Goal: Task Accomplishment & Management: Complete application form

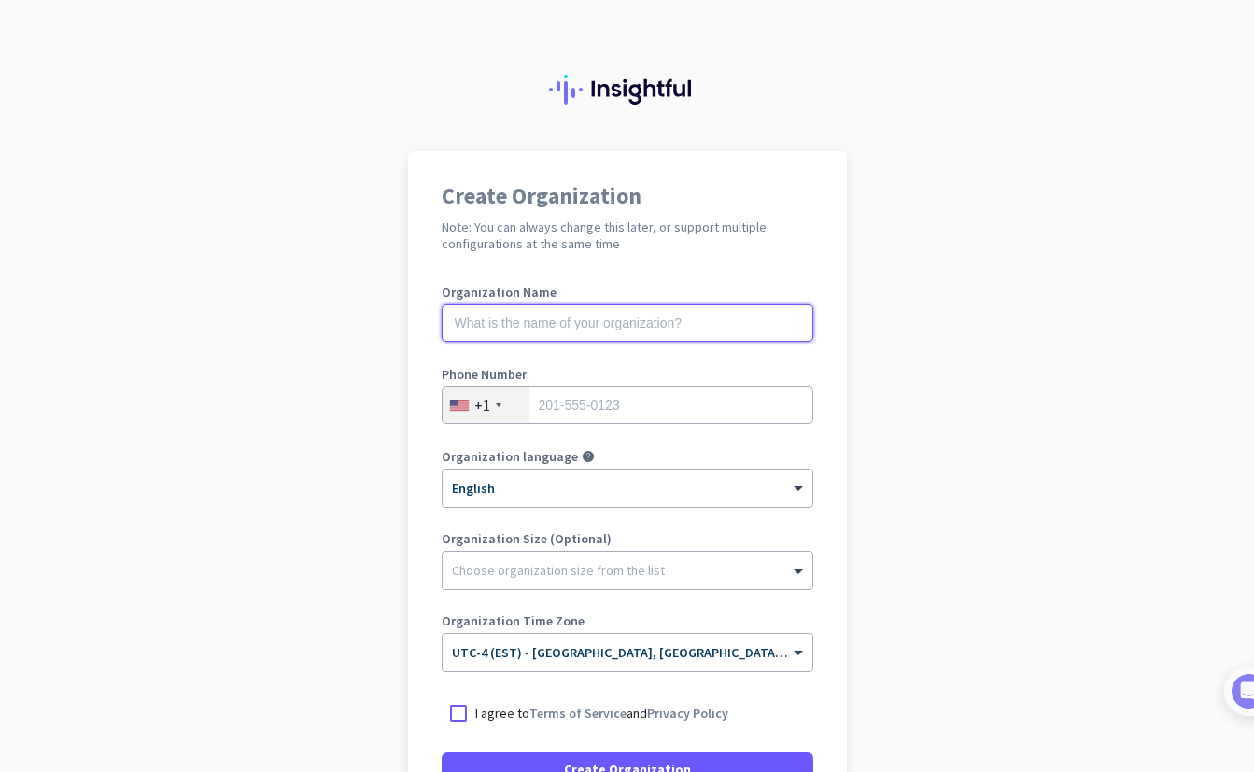
click at [638, 324] on input "text" at bounding box center [628, 322] width 372 height 37
type input "M"
type input "mercor"
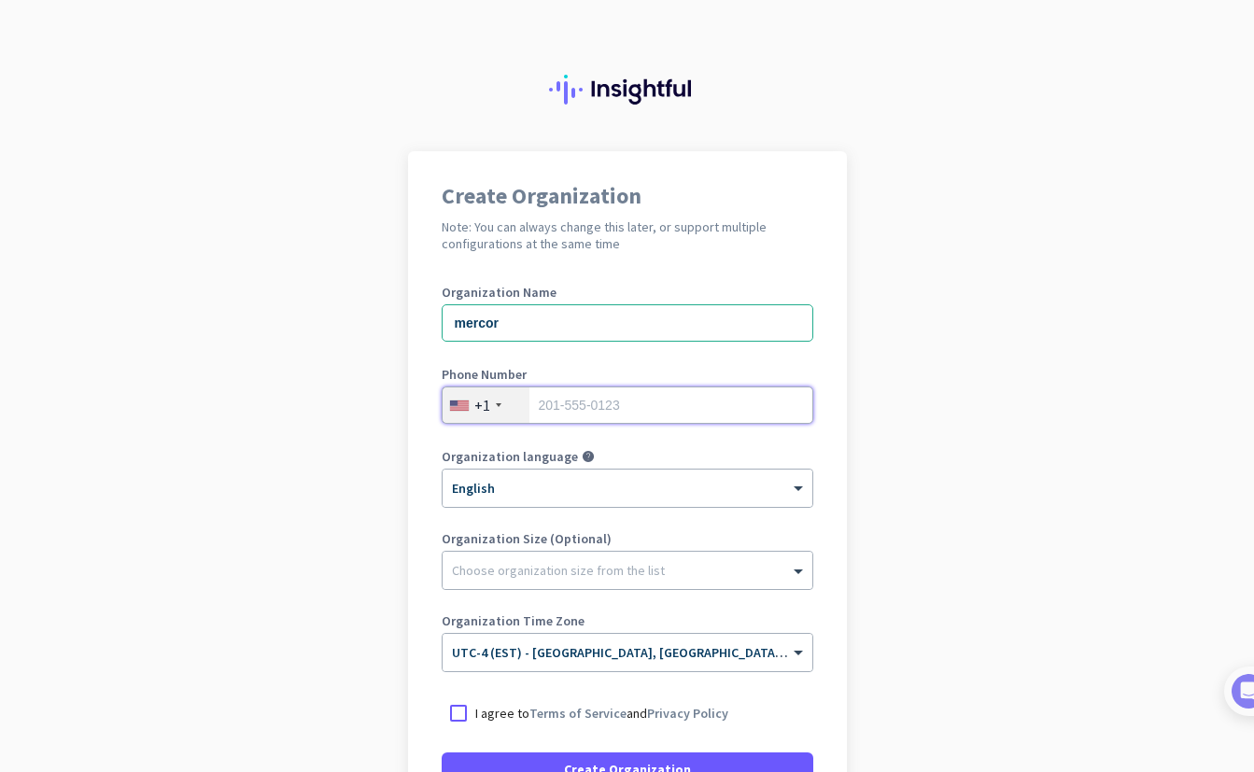
click at [633, 403] on input "tel" at bounding box center [628, 405] width 372 height 37
type input "5145625761"
click at [676, 364] on div "Organization Name mercor Phone Number [PHONE_NUMBER] Organization language help…" at bounding box center [628, 487] width 372 height 403
click at [588, 489] on div at bounding box center [628, 482] width 370 height 16
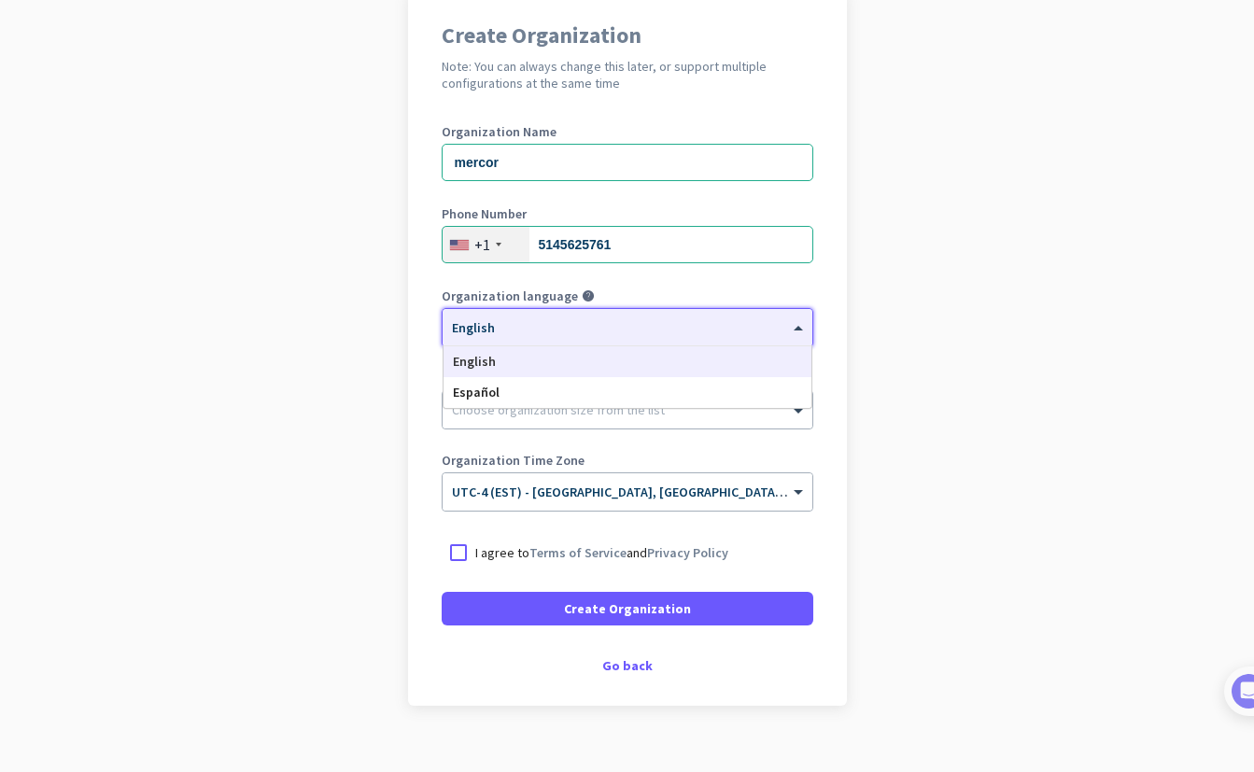
scroll to position [162, 0]
click at [630, 361] on div "English" at bounding box center [628, 361] width 368 height 31
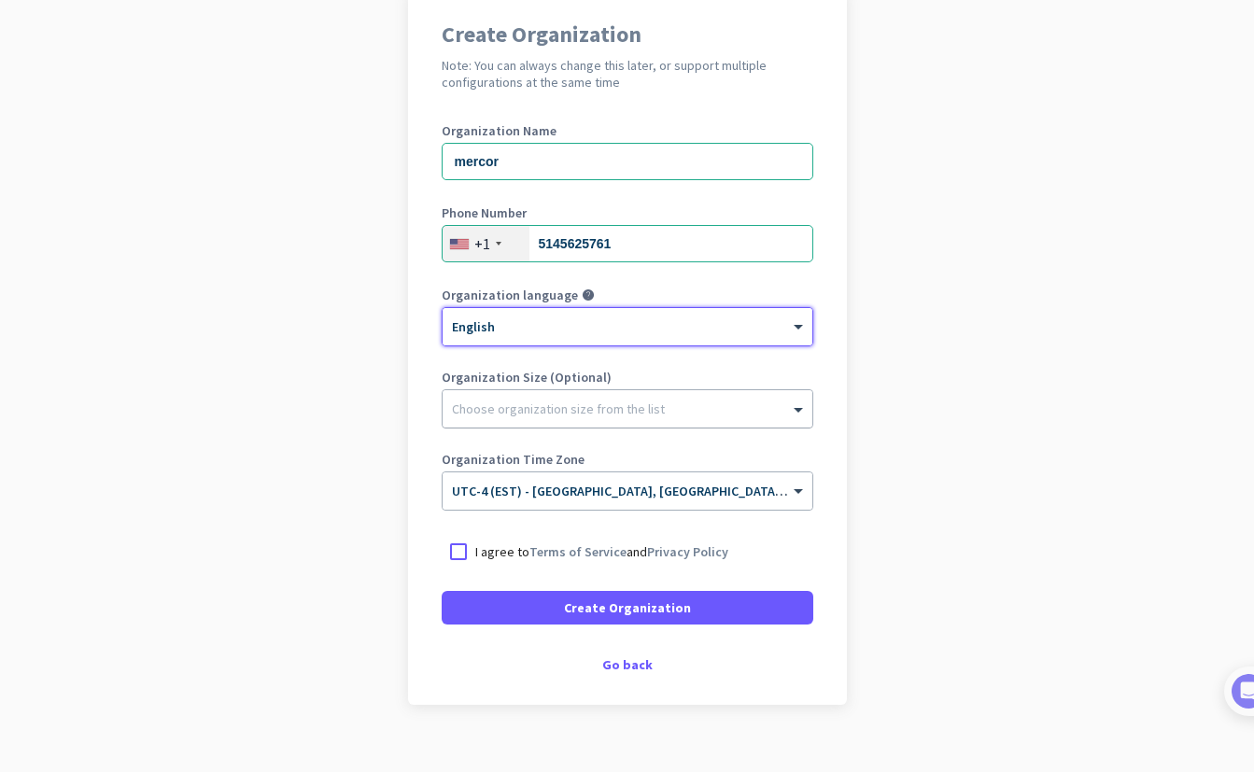
click at [579, 409] on div at bounding box center [628, 404] width 370 height 19
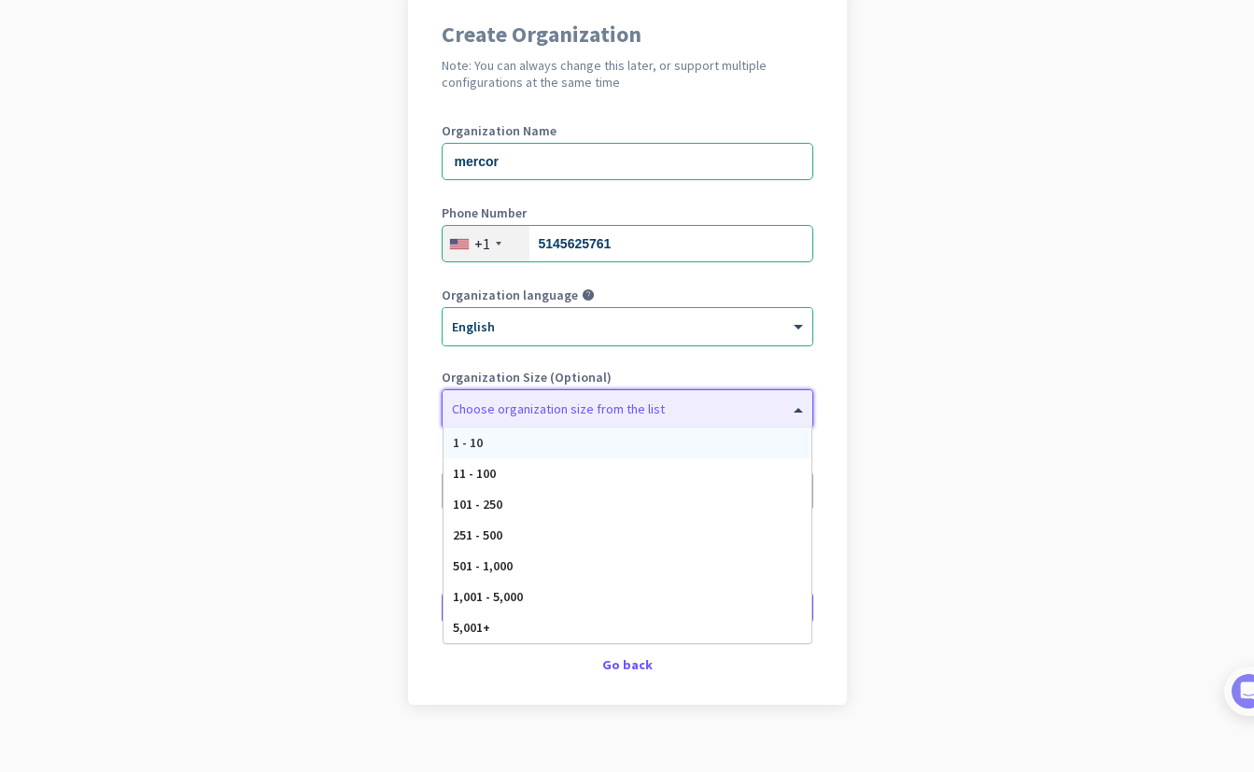
click at [354, 415] on app-onboarding-organization "Create Organization Note: You can always change this later, or support multiple…" at bounding box center [627, 394] width 1254 height 809
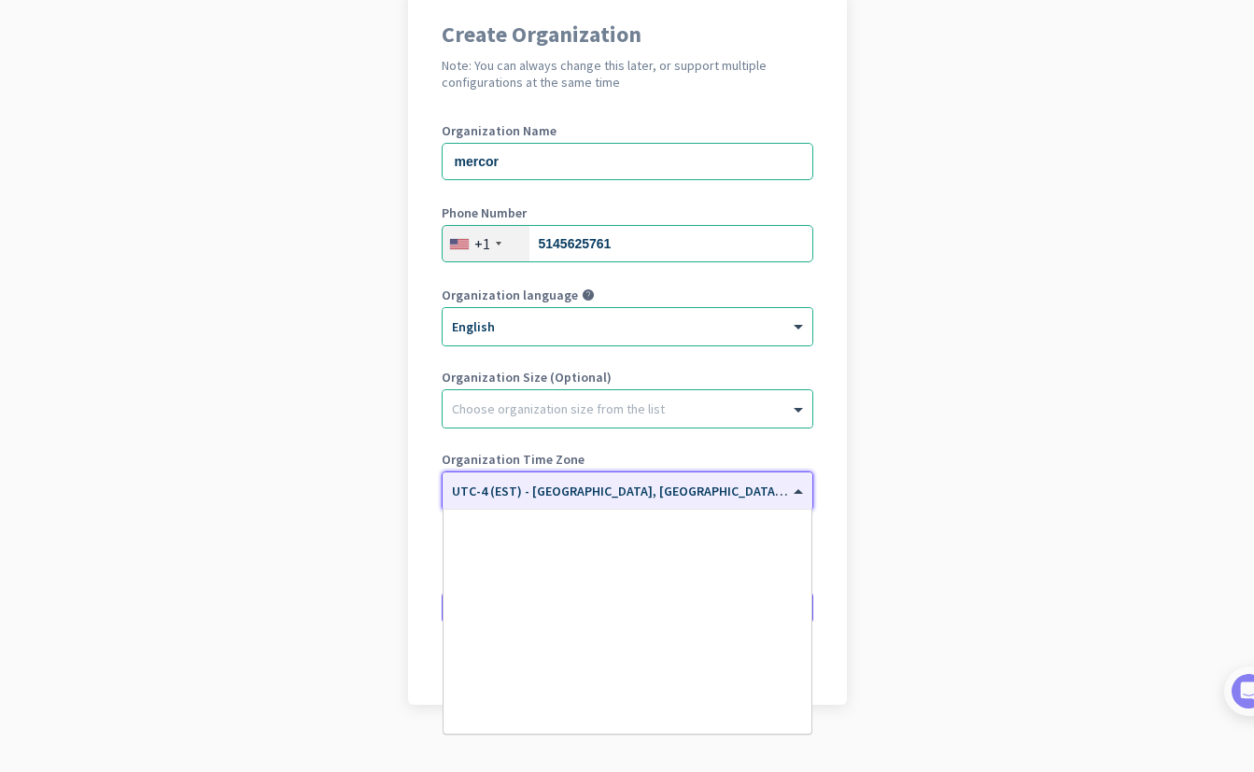
click at [503, 498] on span "UTC-4 (EST) - [GEOGRAPHIC_DATA], [GEOGRAPHIC_DATA], [GEOGRAPHIC_DATA], [GEOGRAP…" at bounding box center [743, 491] width 582 height 17
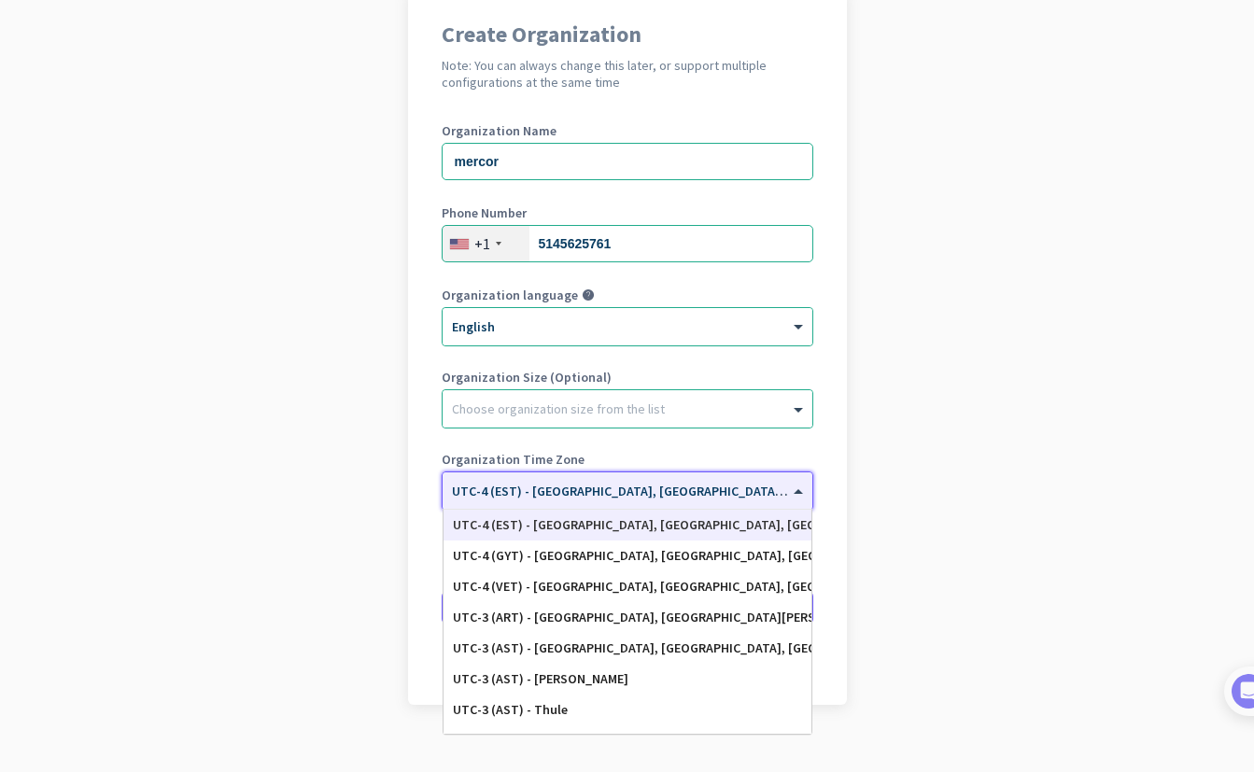
click at [552, 505] on div "× UTC-4 (EST) - [GEOGRAPHIC_DATA], [GEOGRAPHIC_DATA], [GEOGRAPHIC_DATA], [GEOGR…" at bounding box center [628, 491] width 370 height 37
click at [423, 458] on div "Create Organization Note: You can always change this later, or support multiple…" at bounding box center [627, 347] width 439 height 715
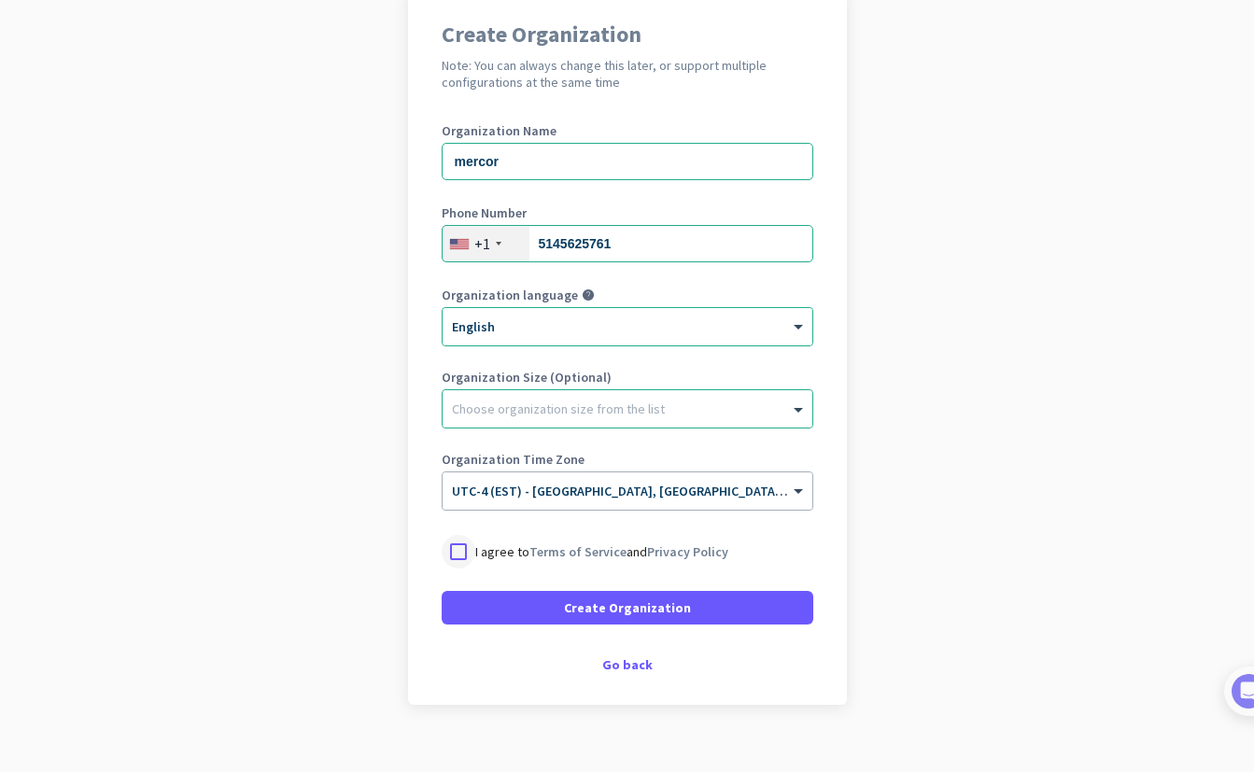
click at [460, 549] on div at bounding box center [459, 552] width 34 height 34
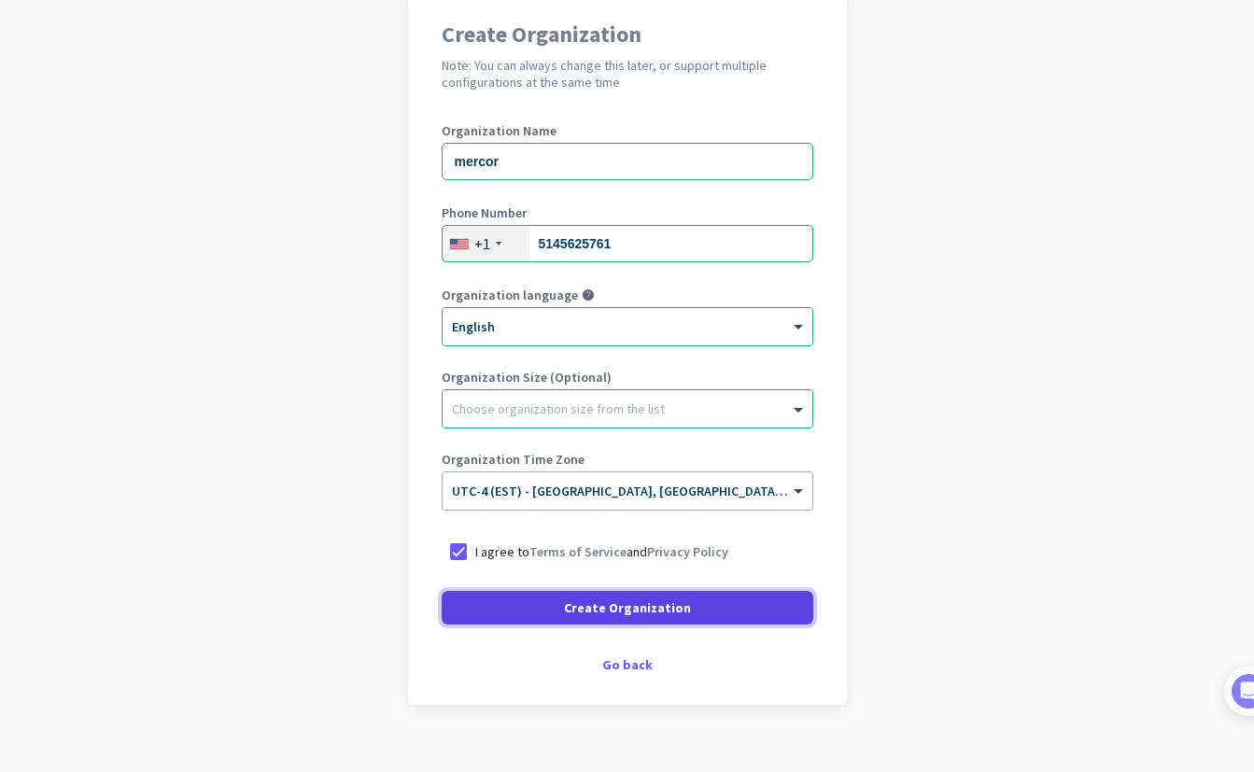
click at [601, 604] on span "Create Organization" at bounding box center [627, 608] width 127 height 19
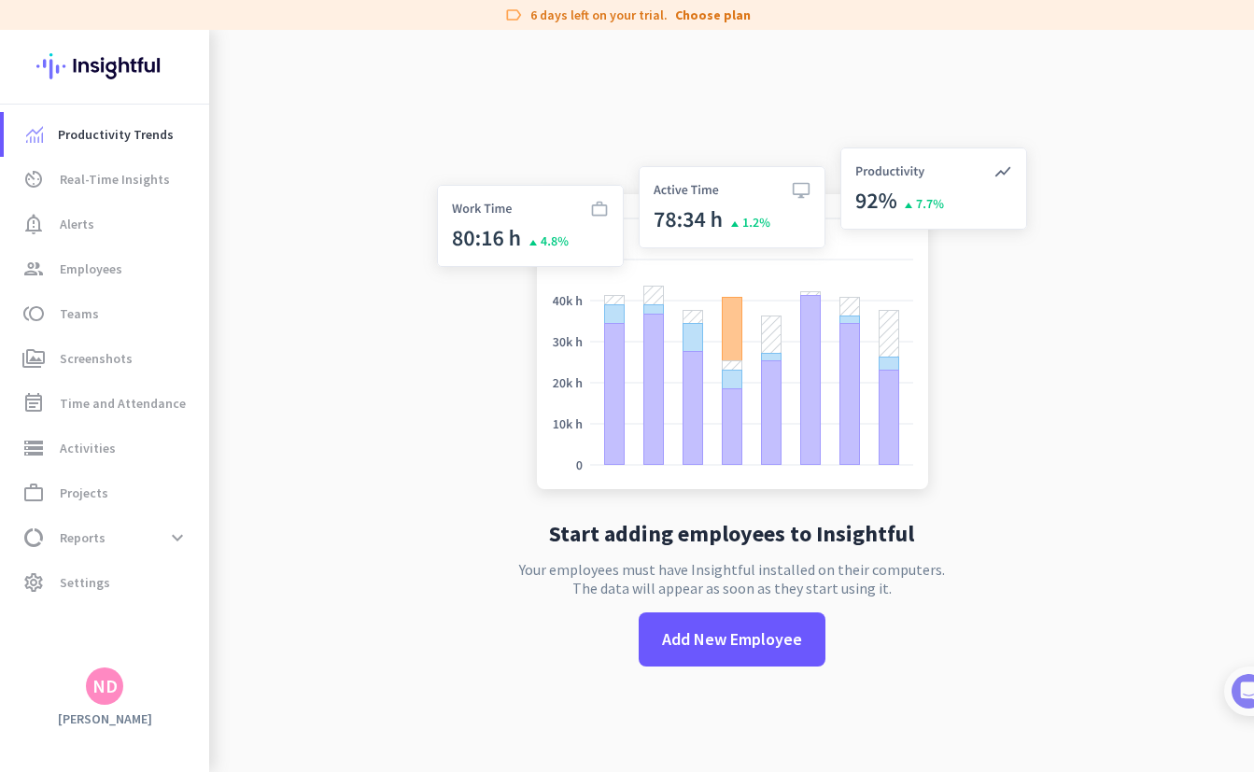
click at [106, 677] on div "ND" at bounding box center [104, 686] width 25 height 19
click at [213, 550] on span "Personal Settings" at bounding box center [204, 550] width 113 height 17
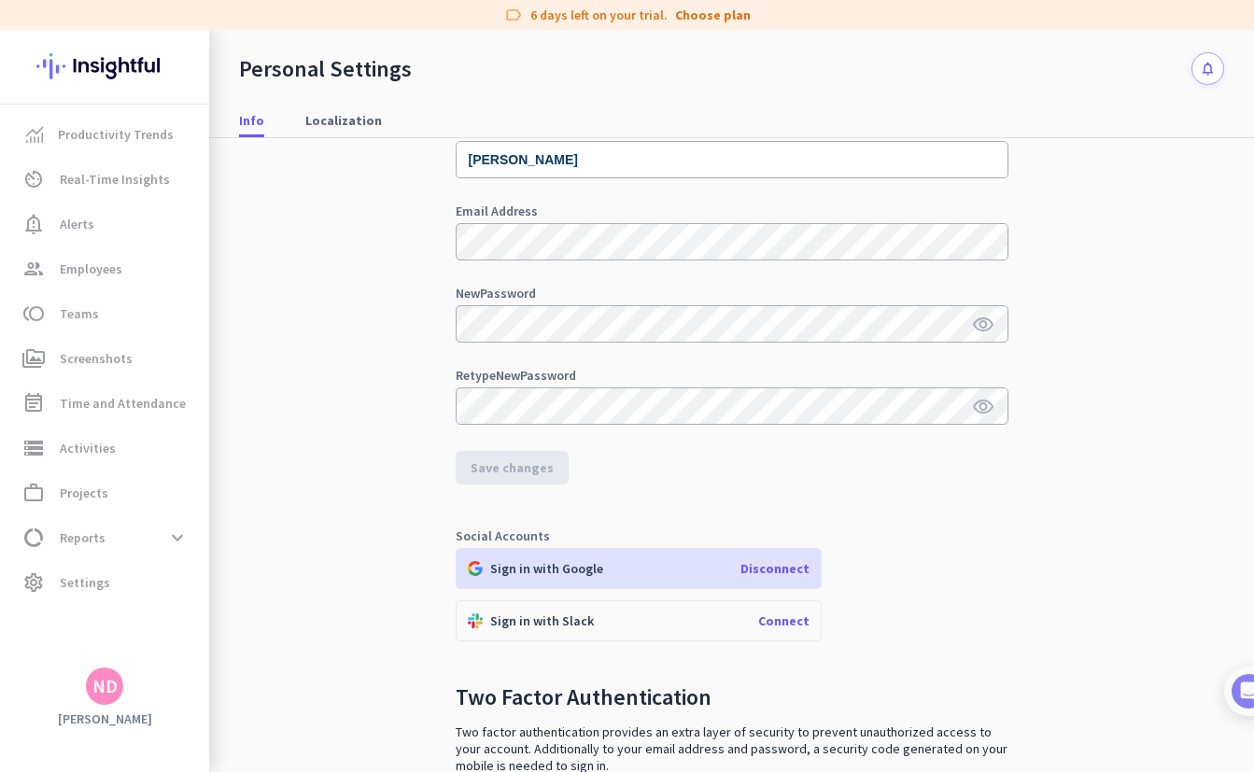
scroll to position [106, 0]
click at [774, 620] on span "Connect" at bounding box center [783, 620] width 51 height 17
